Goal: Task Accomplishment & Management: Manage account settings

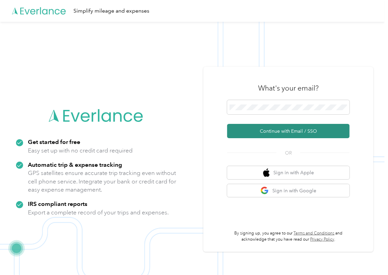
drag, startPoint x: 247, startPoint y: 127, endPoint x: 7, endPoint y: 125, distance: 240.6
click at [247, 128] on button "Continue with Email / SSO" at bounding box center [288, 131] width 122 height 14
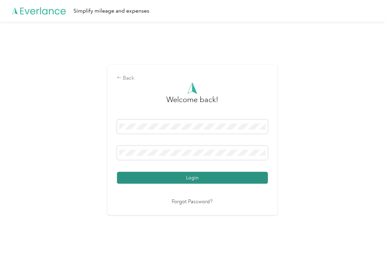
click at [154, 180] on button "Login" at bounding box center [192, 178] width 151 height 12
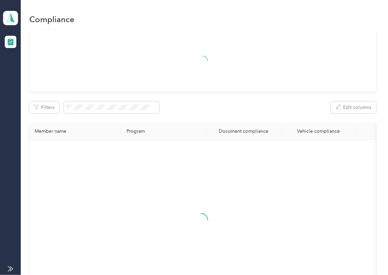
drag, startPoint x: 228, startPoint y: 103, endPoint x: 88, endPoint y: 56, distance: 147.9
click at [228, 103] on div "Filters Edit columns" at bounding box center [202, 107] width 347 height 12
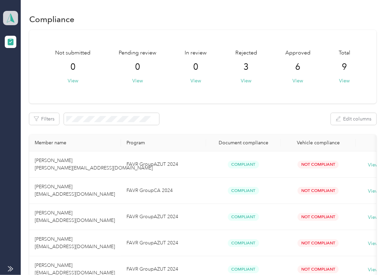
click at [12, 13] on icon at bounding box center [10, 18] width 10 height 10
click at [33, 68] on div "Log out" at bounding box center [22, 71] width 26 height 7
